Goal: Task Accomplishment & Management: Manage account settings

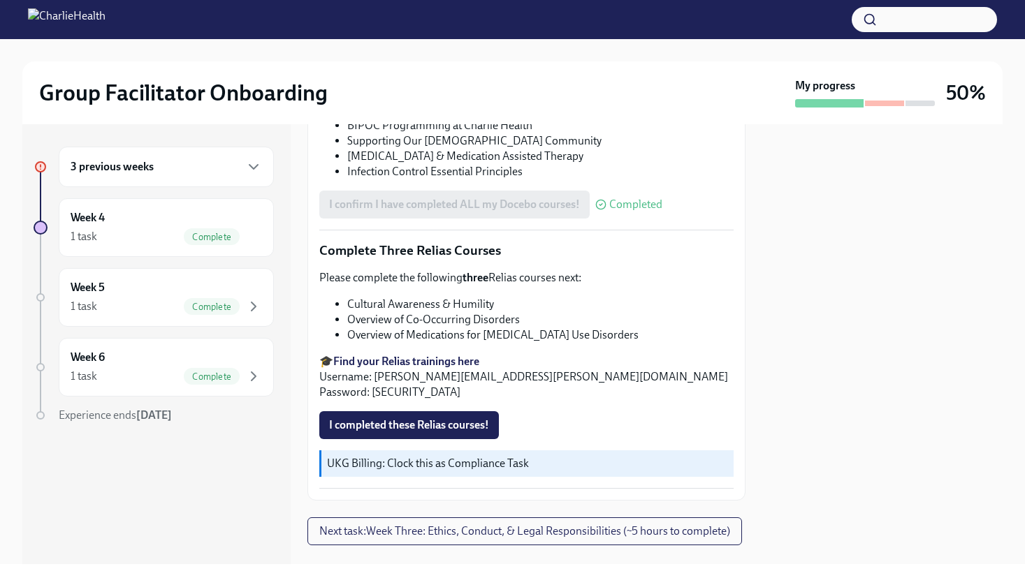
scroll to position [1093, 0]
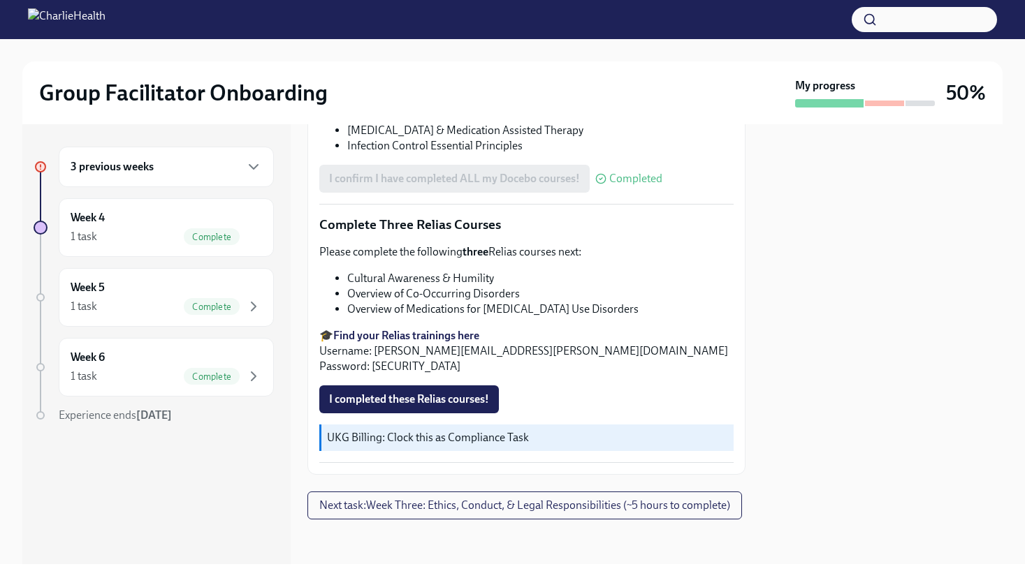
click at [194, 169] on div "3 previous weeks" at bounding box center [166, 167] width 191 height 17
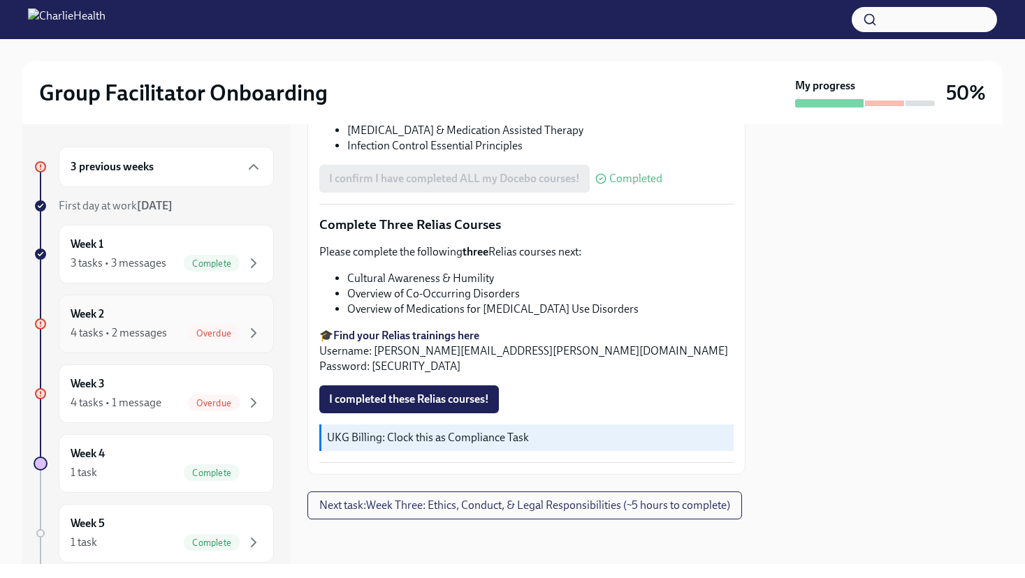
click at [252, 321] on div "Week 2 4 tasks • 2 messages Overdue" at bounding box center [166, 324] width 215 height 59
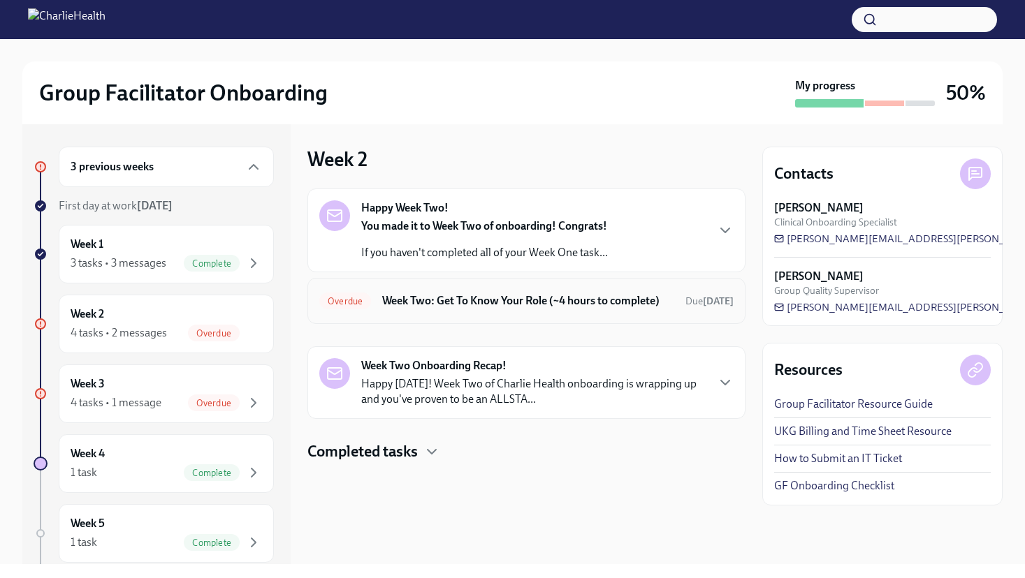
click at [468, 308] on h6 "Week Two: Get To Know Your Role (~4 hours to complete)" at bounding box center [528, 300] width 292 height 15
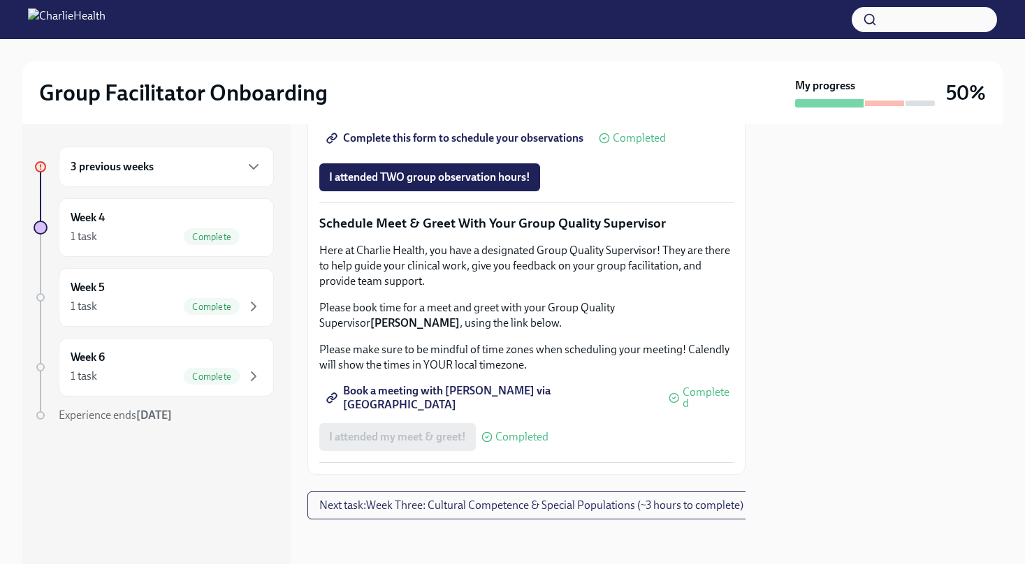
scroll to position [1368, 0]
click at [220, 171] on div "3 previous weeks" at bounding box center [166, 167] width 191 height 17
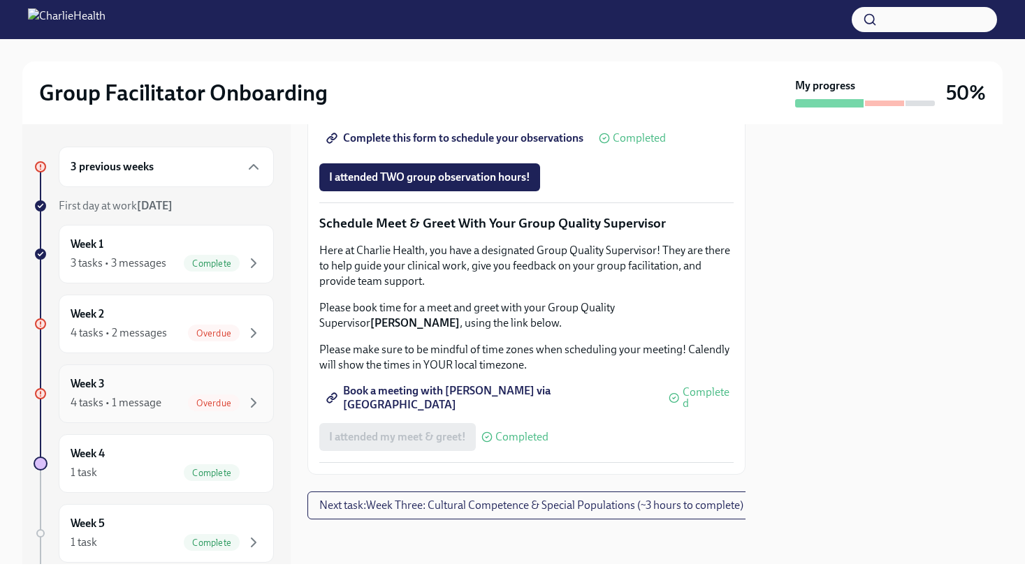
click at [142, 395] on div "4 tasks • 1 message Overdue" at bounding box center [166, 403] width 191 height 17
